Goal: Check status: Check status

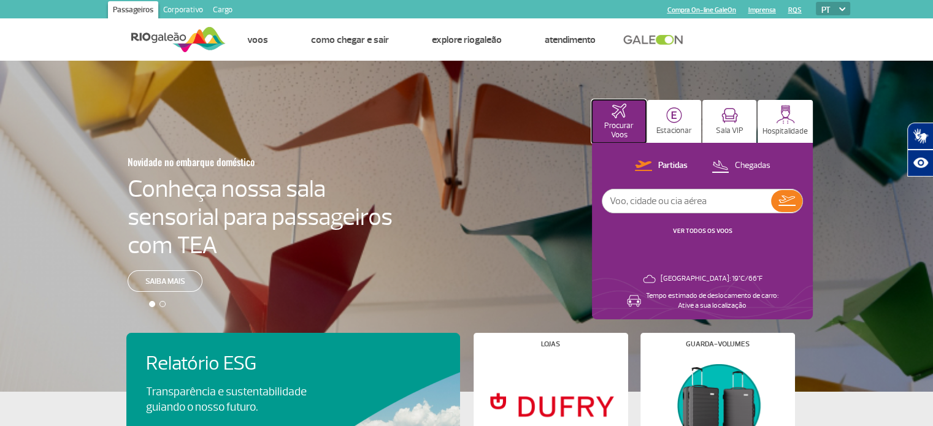
click at [620, 112] on img at bounding box center [618, 111] width 15 height 15
click at [654, 204] on input "text" at bounding box center [686, 201] width 169 height 23
type input "iberia"
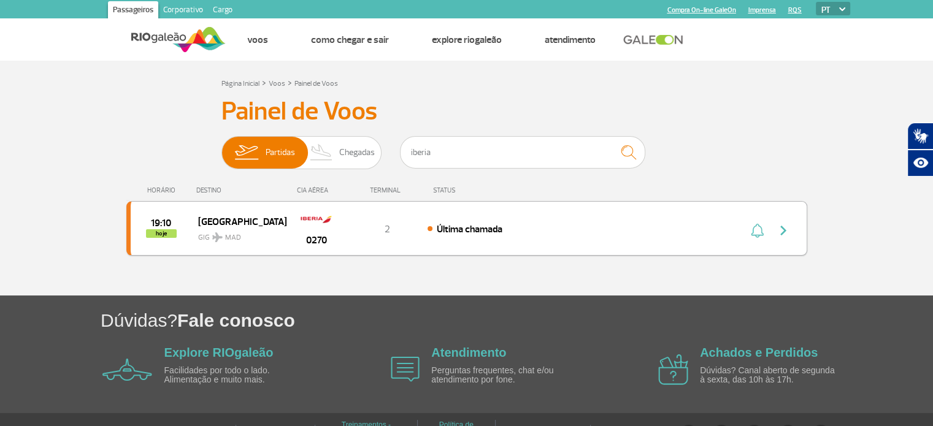
click at [443, 230] on span "Última chamada" at bounding box center [470, 229] width 66 height 12
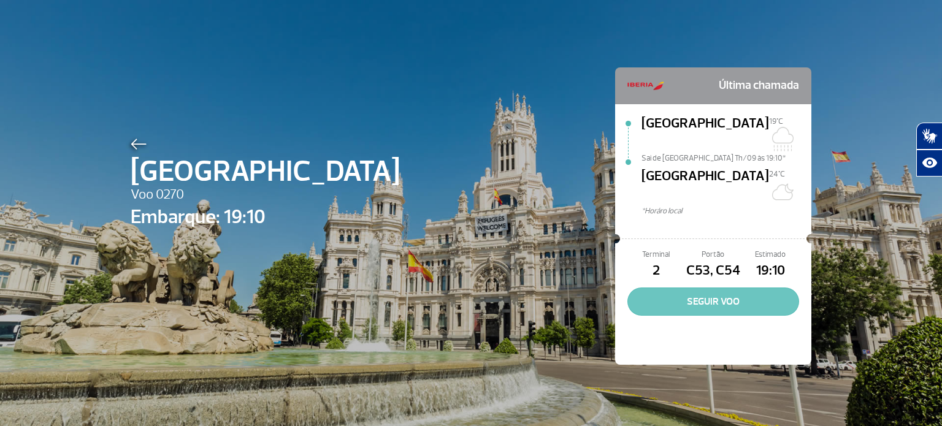
click at [697, 288] on button "SEGUIR VOO" at bounding box center [713, 302] width 172 height 28
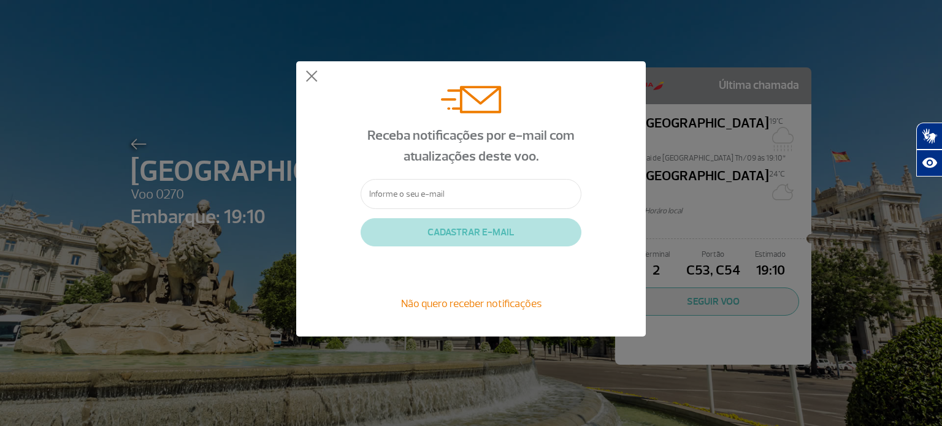
click at [492, 303] on span "Não quero receber notificações" at bounding box center [471, 303] width 140 height 13
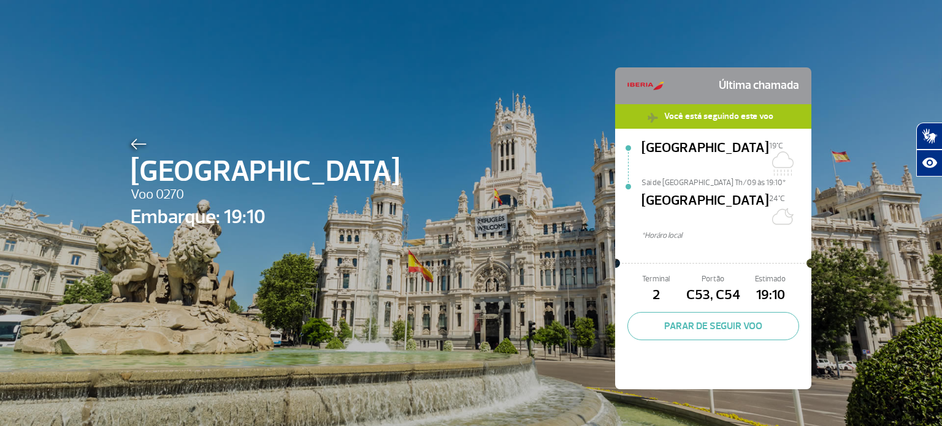
click at [727, 191] on div "Madrid 24°C" at bounding box center [726, 210] width 170 height 39
click at [733, 119] on span "Você está seguindo este voo" at bounding box center [718, 115] width 121 height 23
click at [735, 88] on span "Última chamada" at bounding box center [759, 86] width 80 height 25
click at [131, 142] on img at bounding box center [139, 144] width 16 height 11
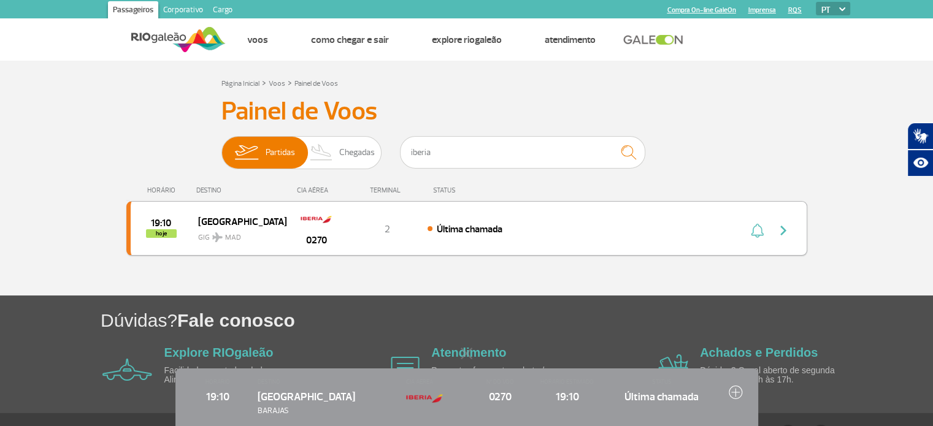
click at [783, 235] on img "button" at bounding box center [783, 230] width 15 height 15
